Goal: Task Accomplishment & Management: Understand process/instructions

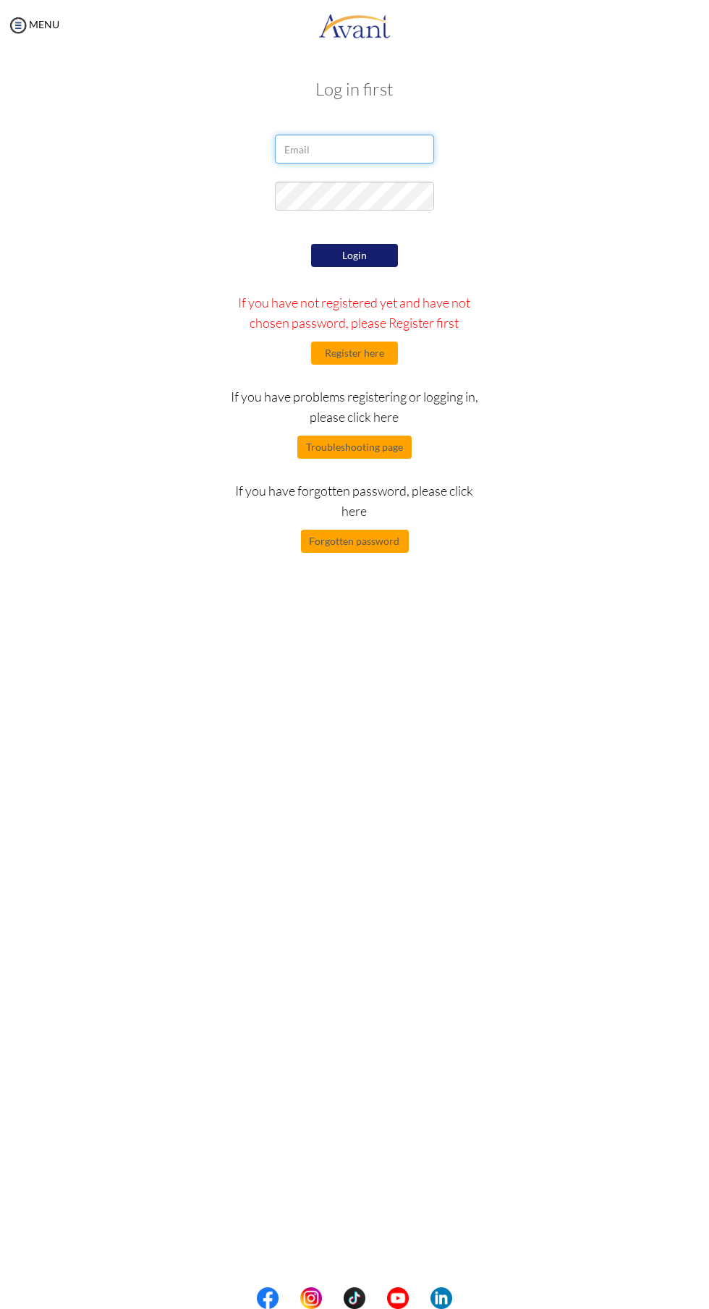
click at [376, 149] on input "email" at bounding box center [354, 149] width 159 height 29
type input "[EMAIL_ADDRESS][DOMAIN_NAME]"
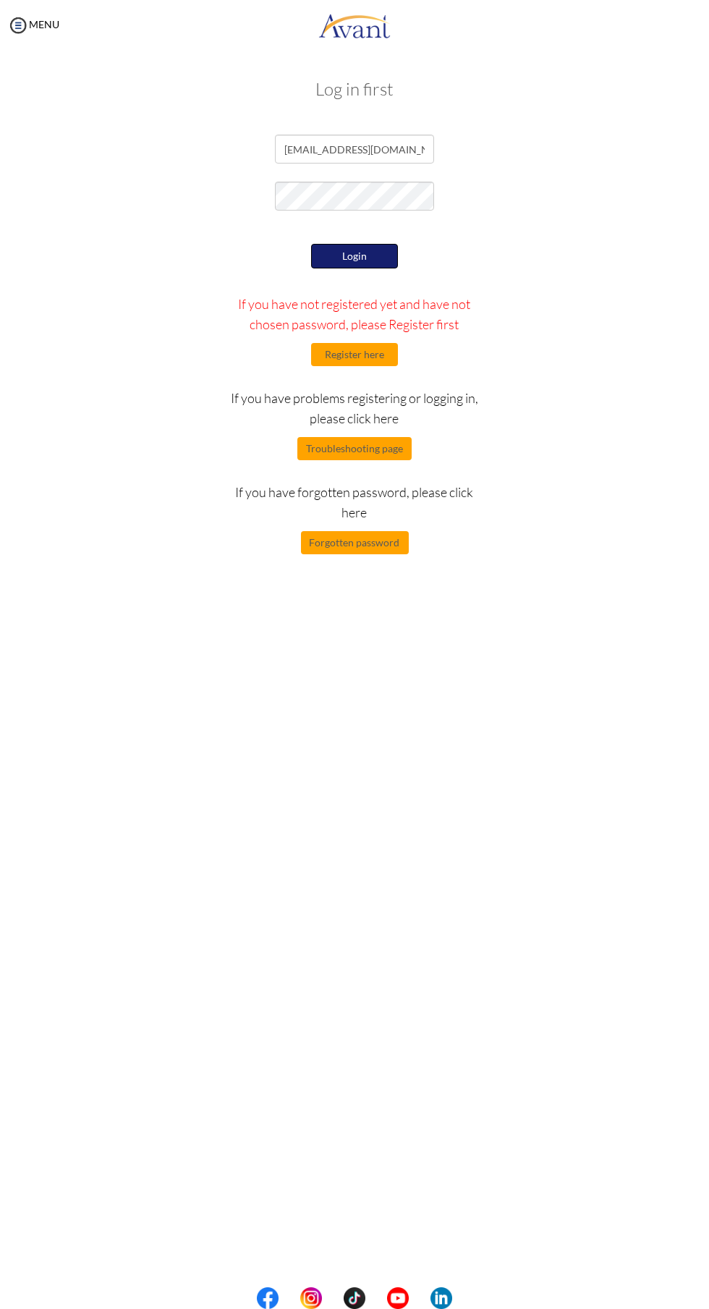
click at [378, 255] on button "Login" at bounding box center [354, 256] width 87 height 25
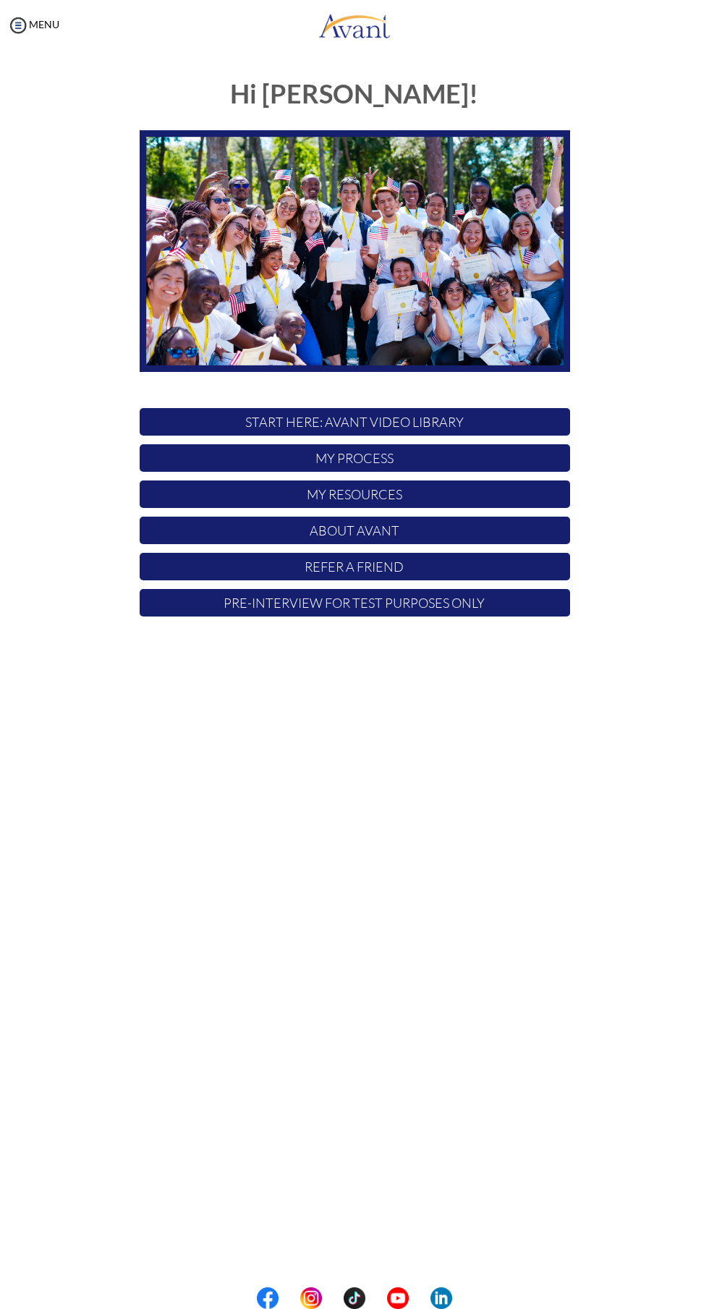
click at [491, 423] on p "START HERE: Avant Video Library" at bounding box center [355, 421] width 431 height 27
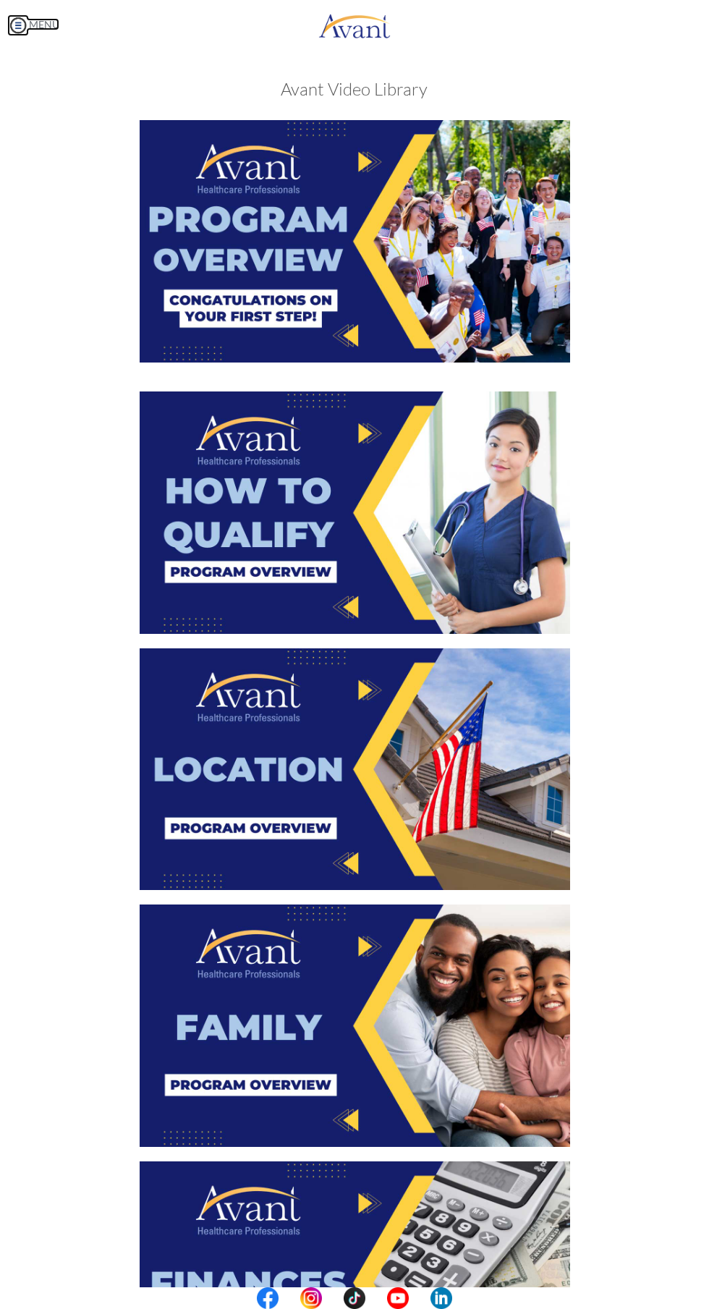
click at [45, 24] on link "MENU" at bounding box center [33, 24] width 52 height 12
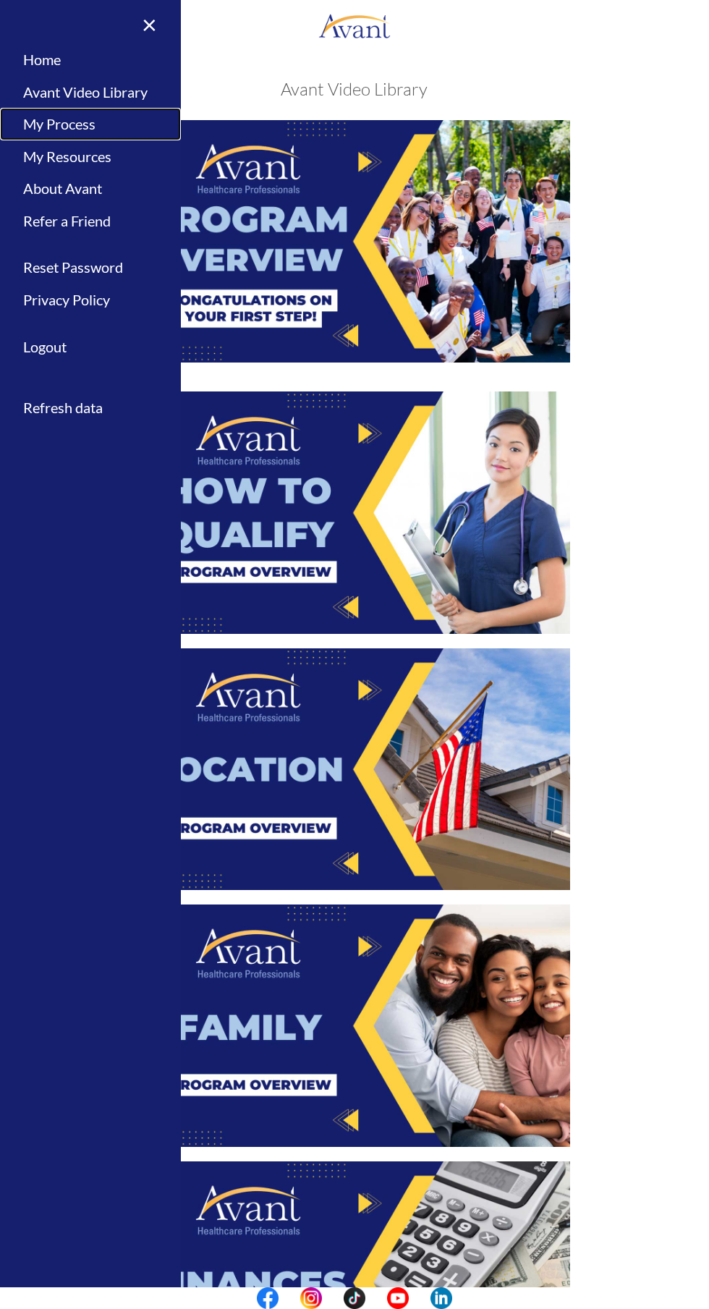
click at [65, 134] on link "My Process" at bounding box center [90, 124] width 181 height 33
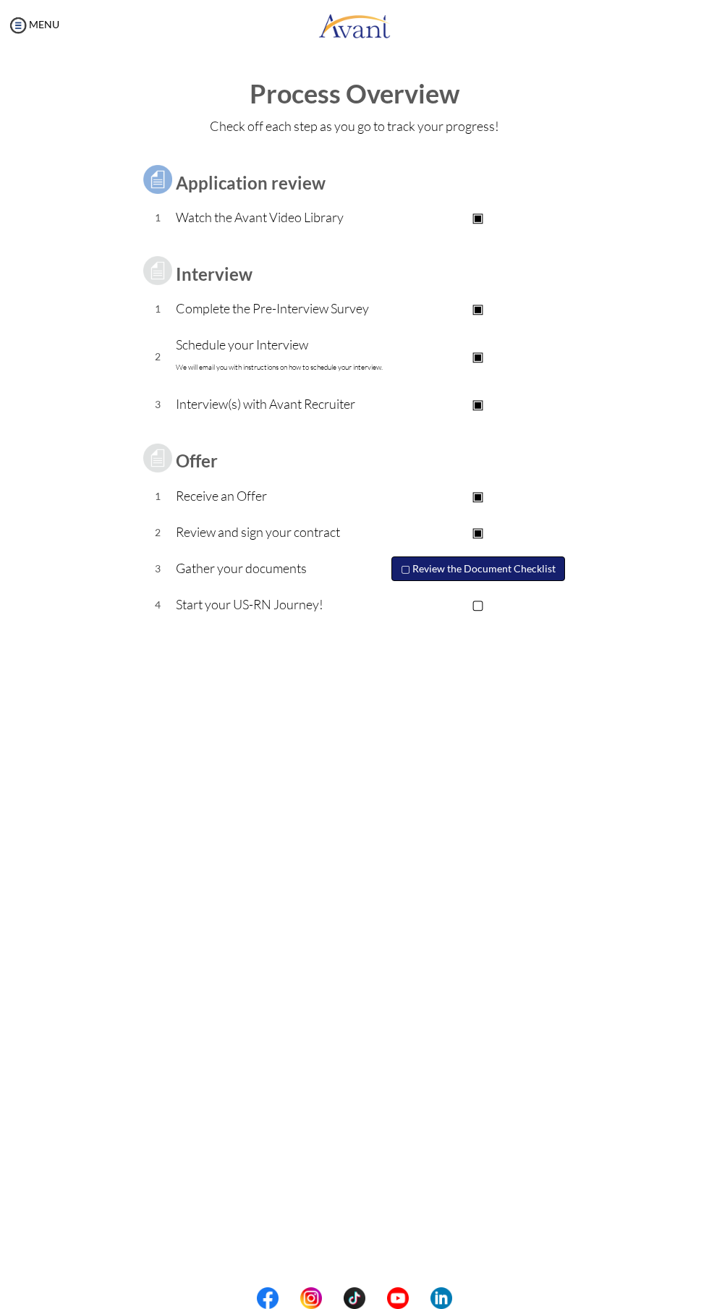
click at [438, 569] on button "▢ Review the Document Checklist" at bounding box center [478, 568] width 174 height 25
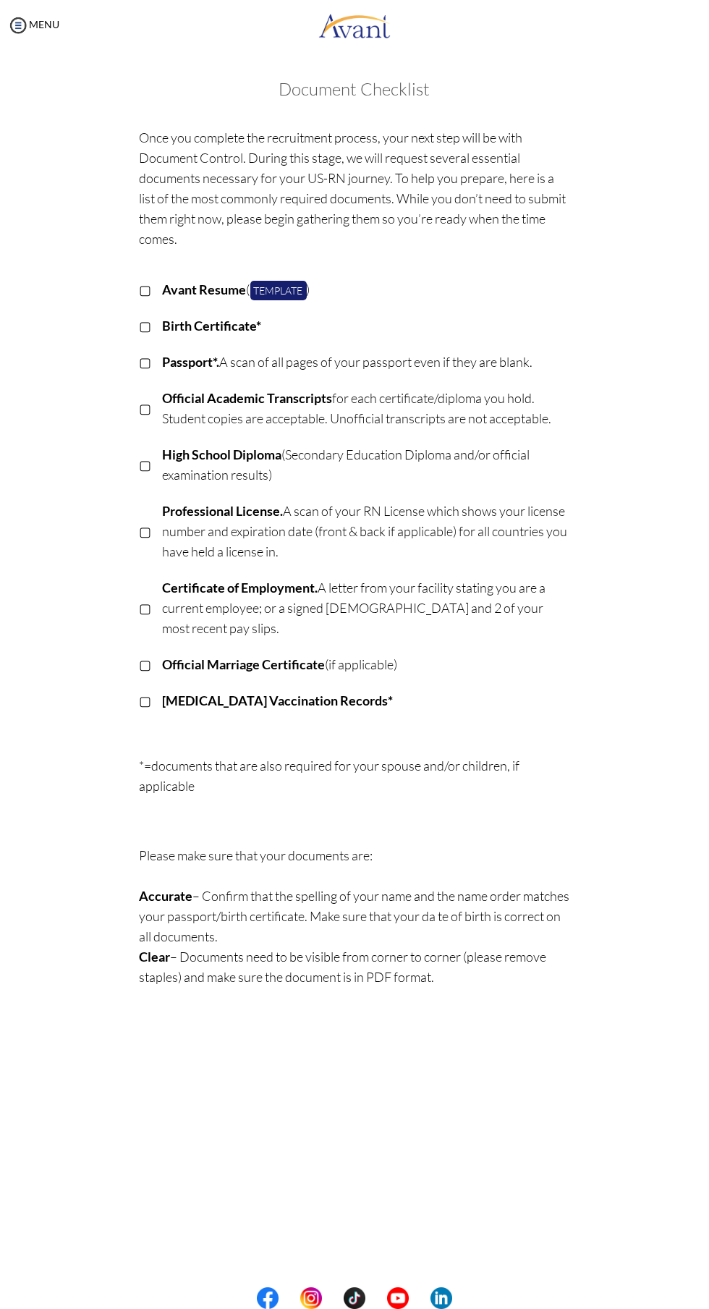
click at [184, 692] on b "[MEDICAL_DATA] Vaccination Records*" at bounding box center [278, 700] width 231 height 16
click at [298, 290] on link "Template" at bounding box center [278, 291] width 56 height 20
click at [50, 38] on div "MENU" at bounding box center [29, 654] width 59 height 1309
click at [22, 20] on img at bounding box center [18, 25] width 22 height 22
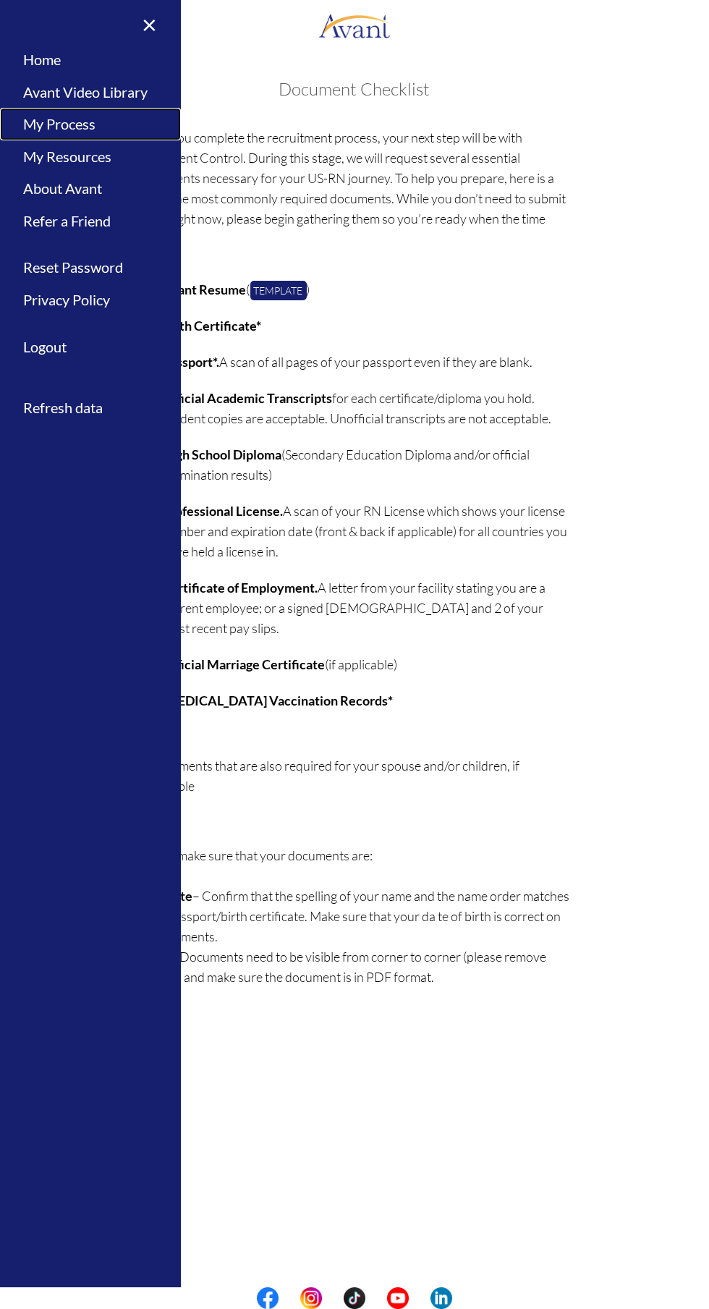
click at [53, 123] on link "My Process" at bounding box center [90, 124] width 181 height 33
